Goal: Information Seeking & Learning: Learn about a topic

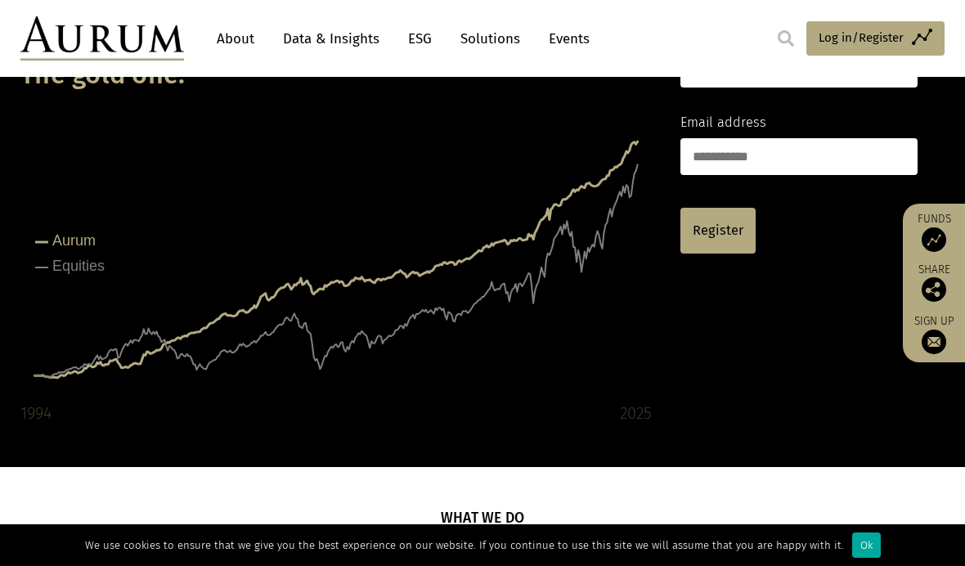
scroll to position [171, 0]
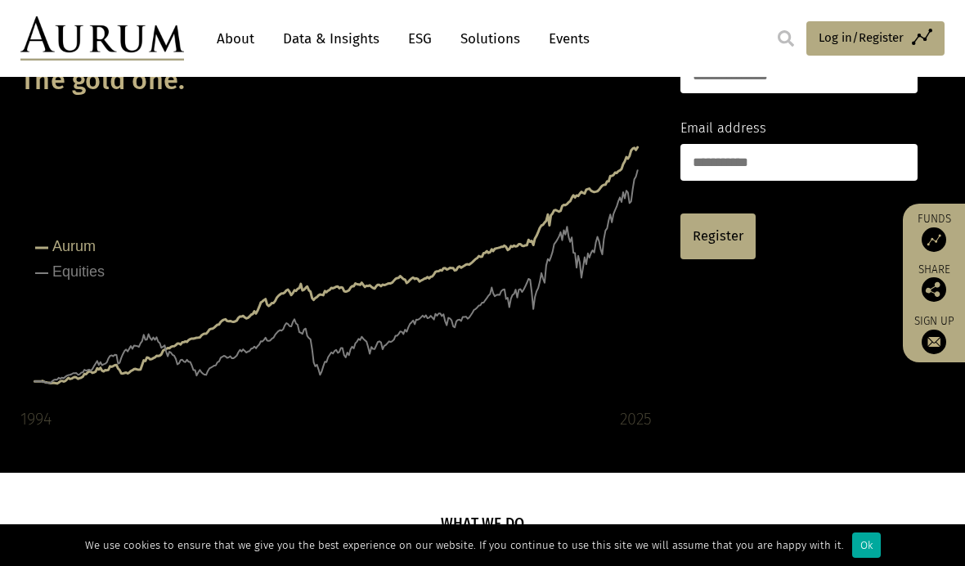
click at [324, 44] on link "Data & Insights" at bounding box center [331, 39] width 113 height 30
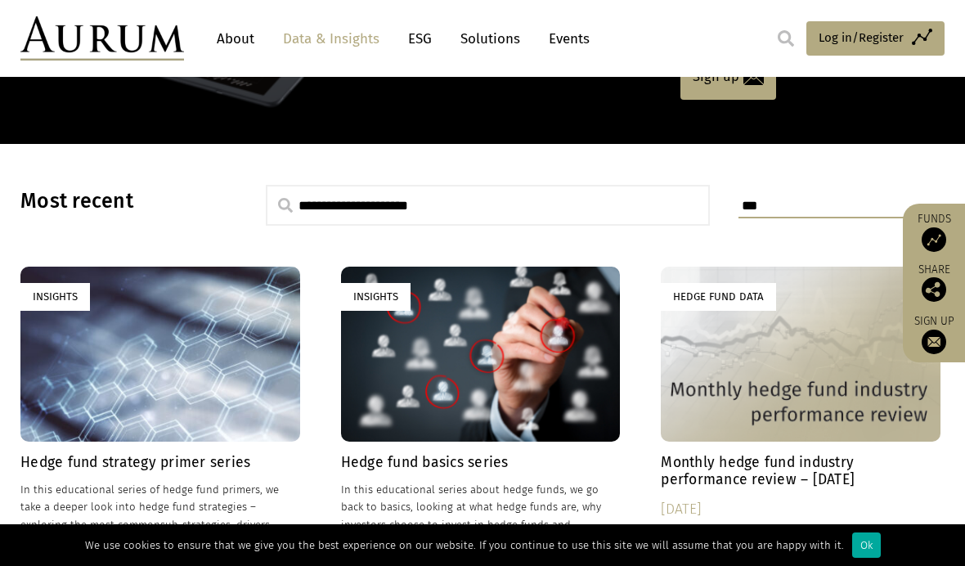
scroll to position [373, 0]
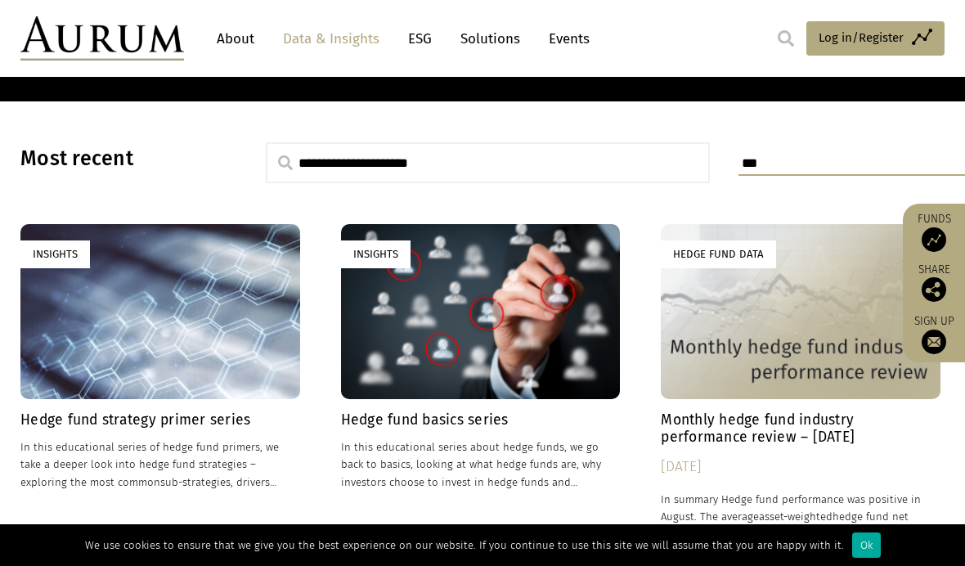
click at [330, 40] on link "Data & Insights" at bounding box center [331, 39] width 113 height 30
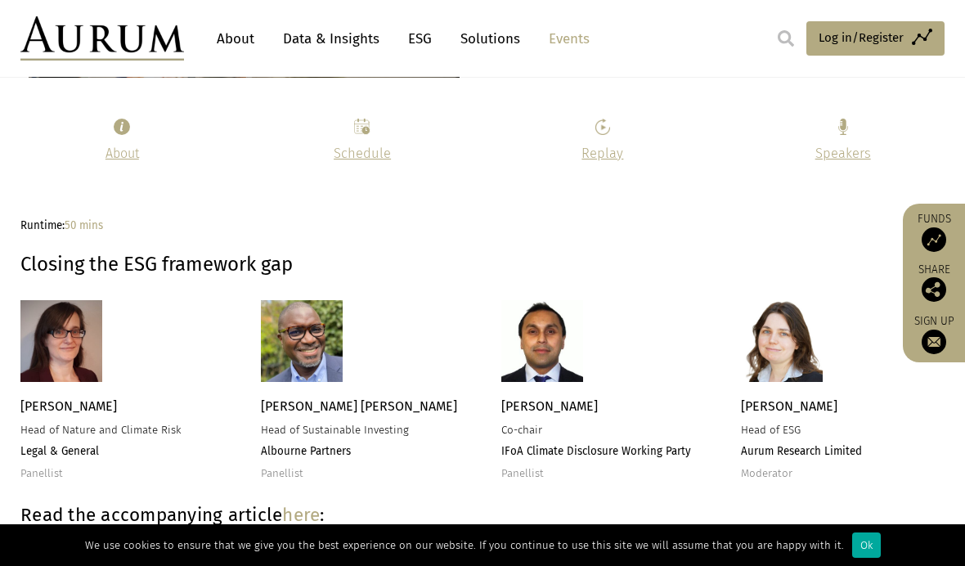
scroll to position [2542, 0]
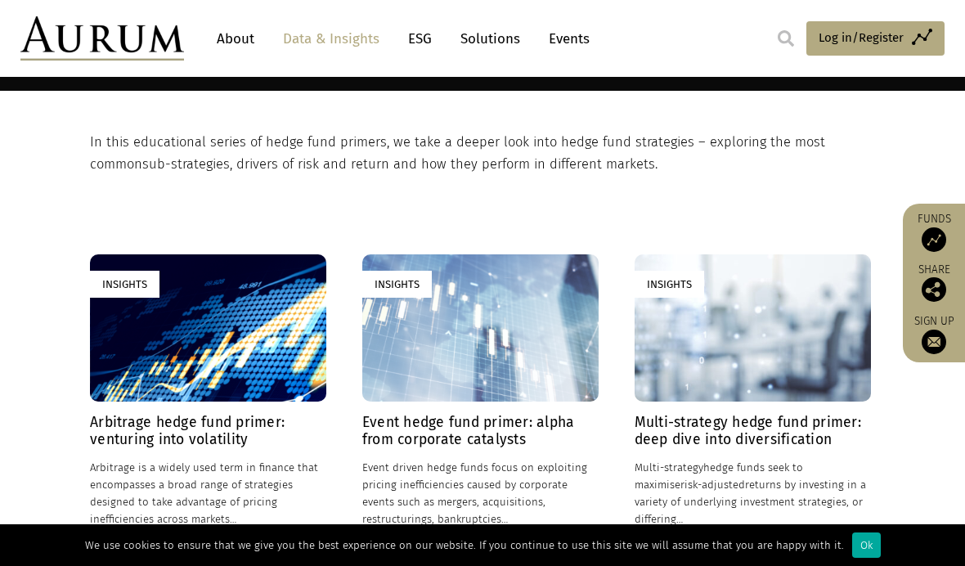
scroll to position [272, 0]
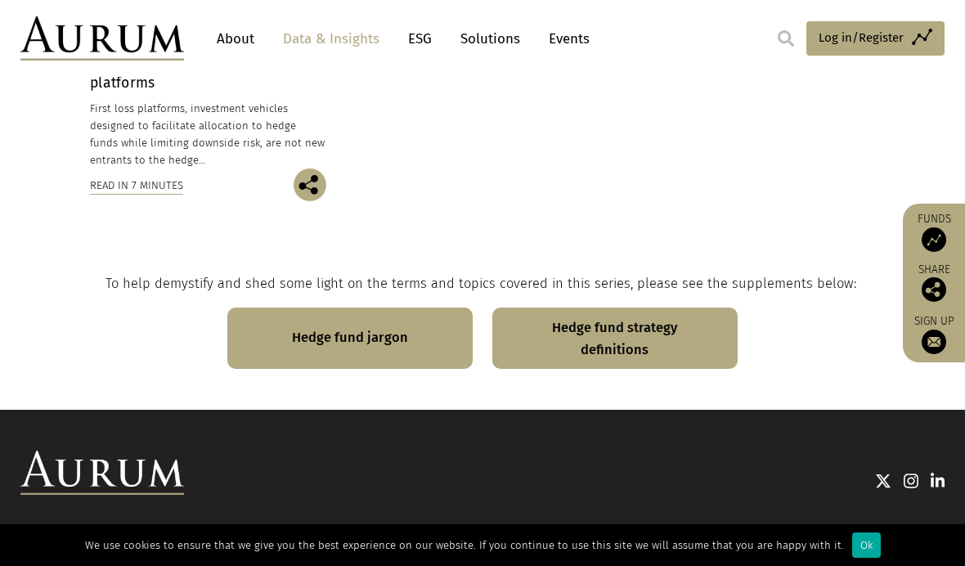
scroll to position [1279, 0]
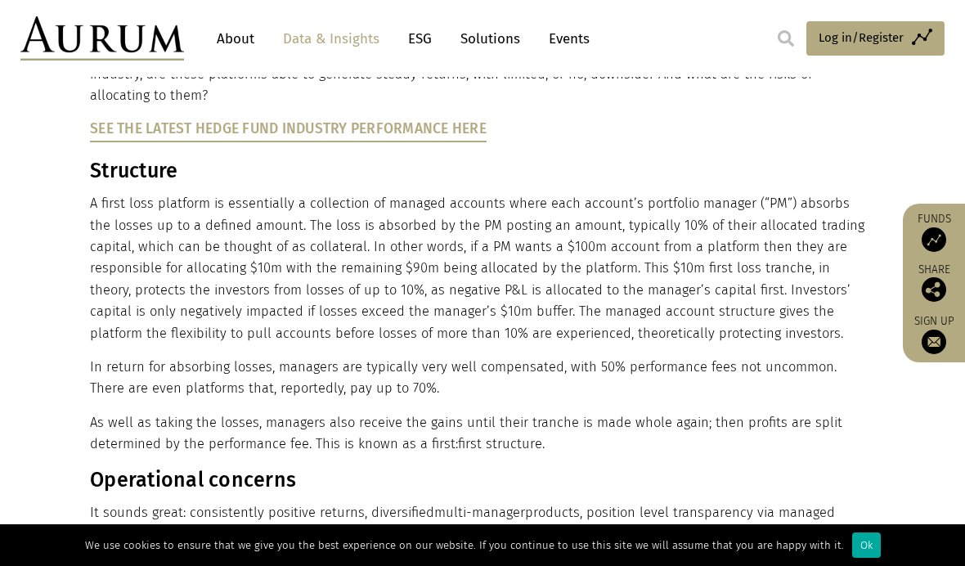
scroll to position [643, 0]
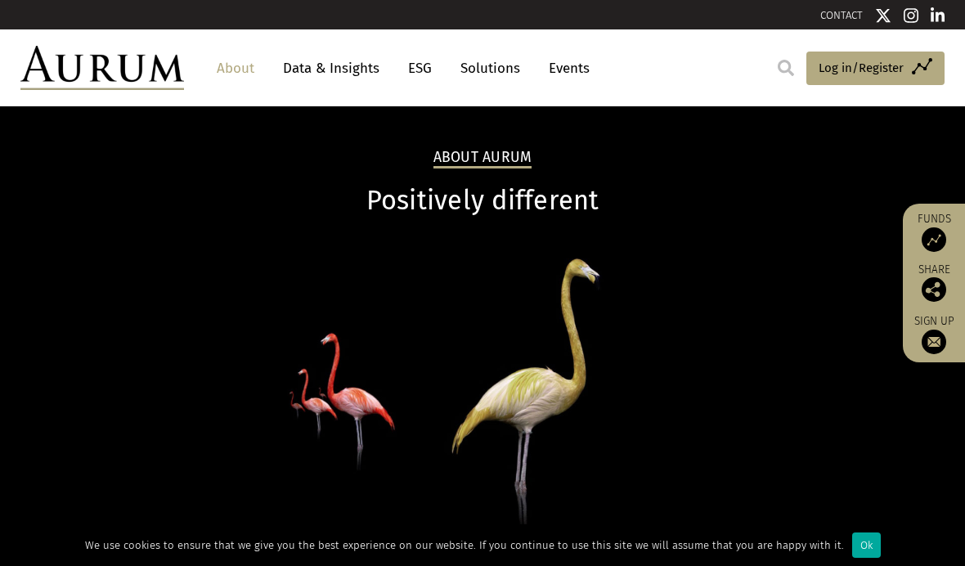
click at [101, 64] on img at bounding box center [101, 68] width 163 height 44
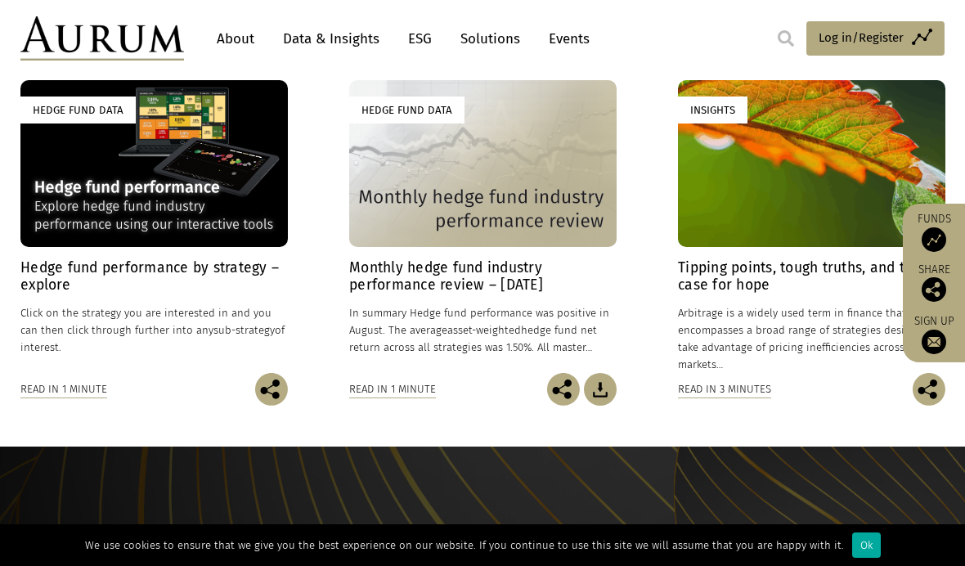
scroll to position [1241, 0]
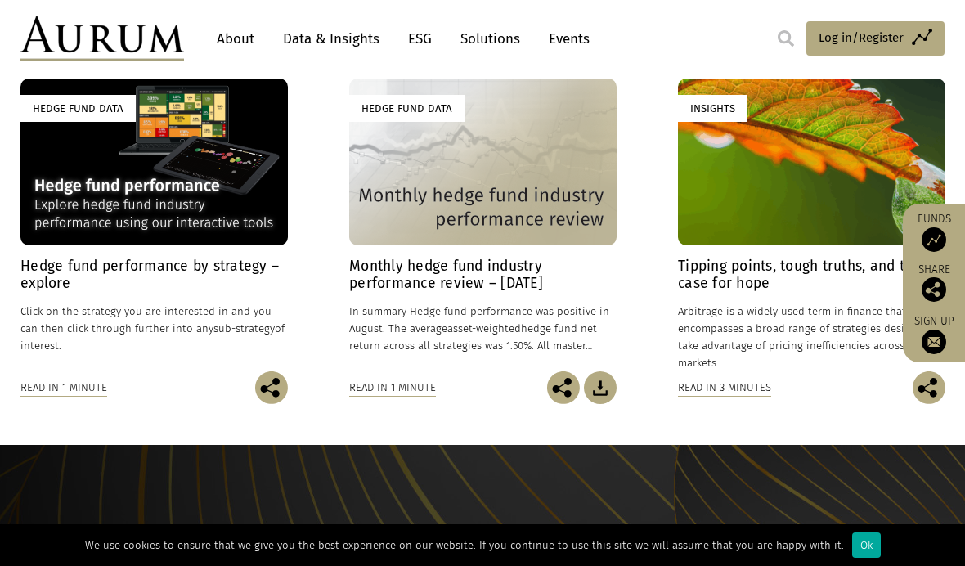
click at [138, 175] on div "Hedge Fund Data" at bounding box center [153, 161] width 267 height 167
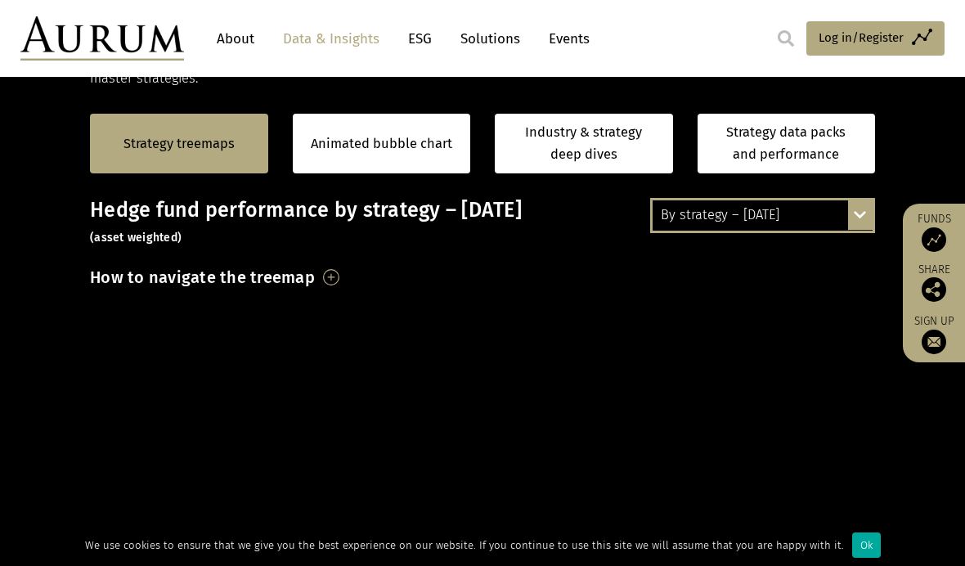
scroll to position [342, 0]
